Goal: Navigation & Orientation: Go to known website

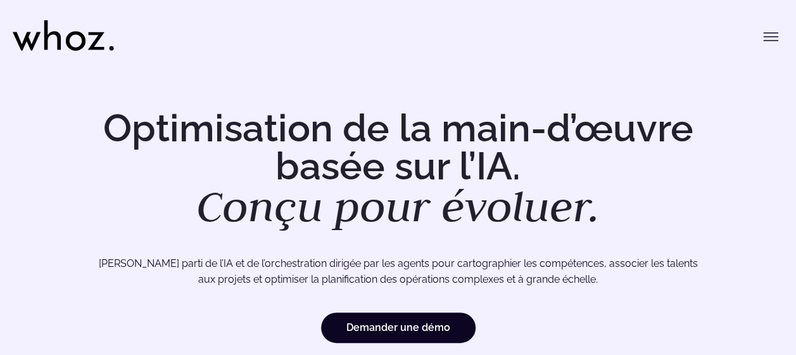
click at [775, 34] on icon "Basculer le menu" at bounding box center [770, 36] width 15 height 15
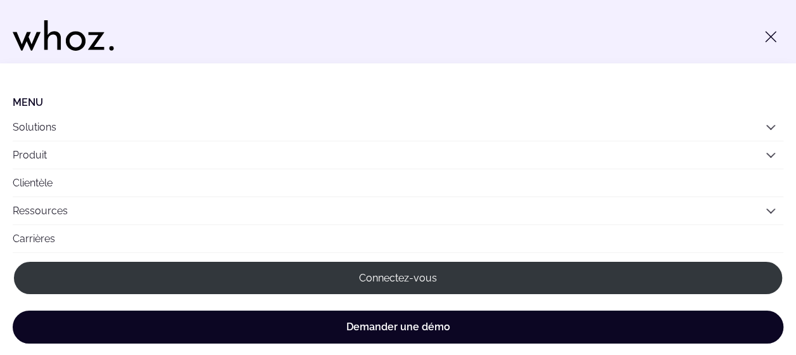
click at [461, 276] on link "Connectez-vous" at bounding box center [398, 277] width 771 height 35
